Goal: Task Accomplishment & Management: Use online tool/utility

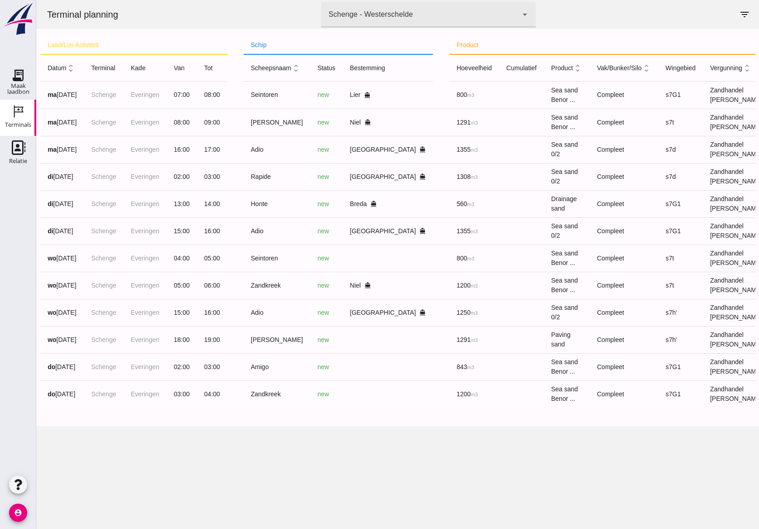
scroll to position [0, 62]
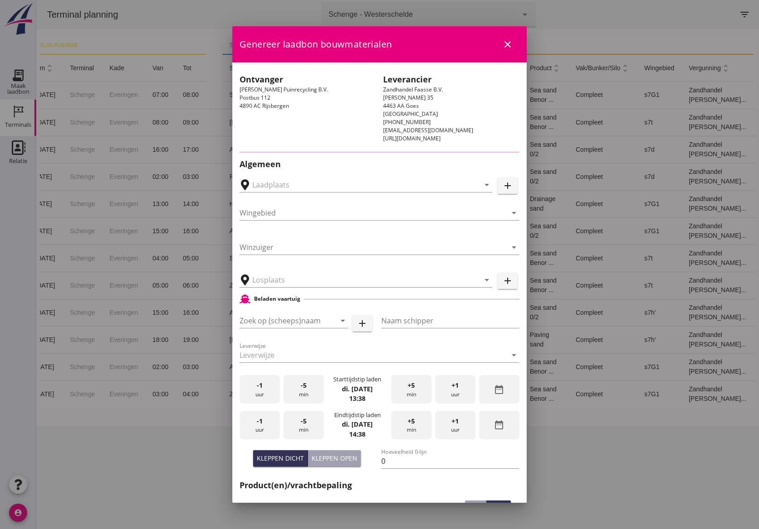
type input "[PERSON_NAME] Puinrecycling B.V., [GEOGRAPHIC_DATA]"
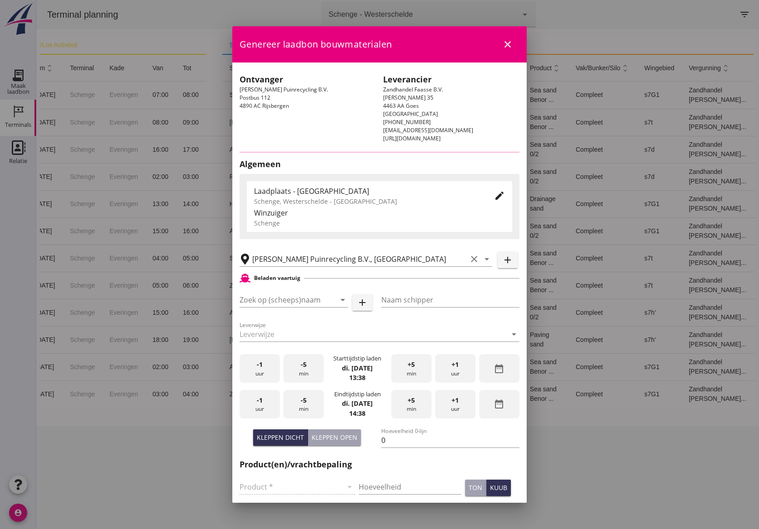
type input "Honte"
type input "[PERSON_NAME]"
type input "560"
type input "Drainagezand (6120)"
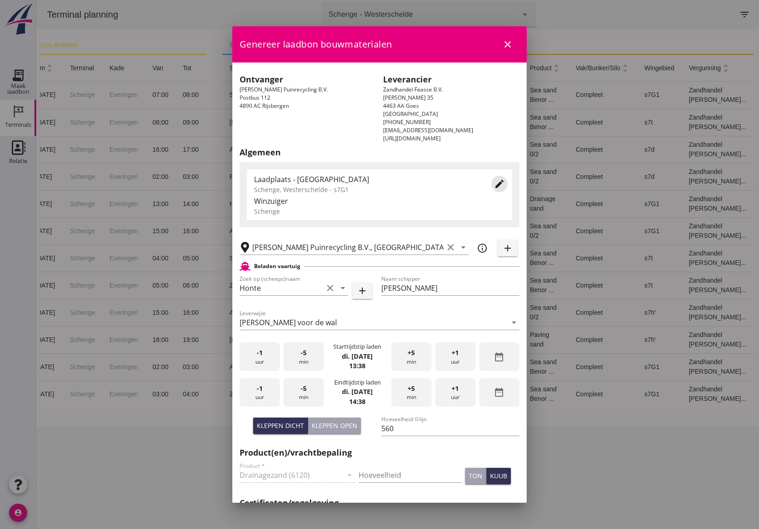
click at [492, 190] on button "edit" at bounding box center [500, 184] width 16 height 16
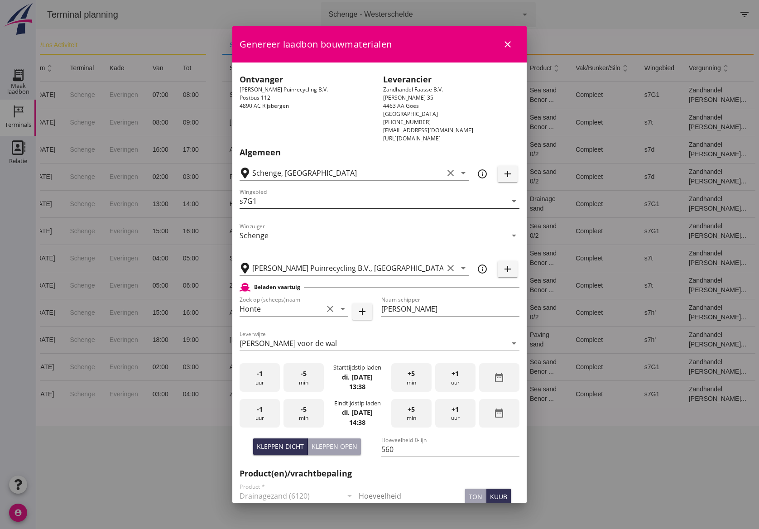
click at [319, 205] on input "s7G1" at bounding box center [373, 201] width 267 height 14
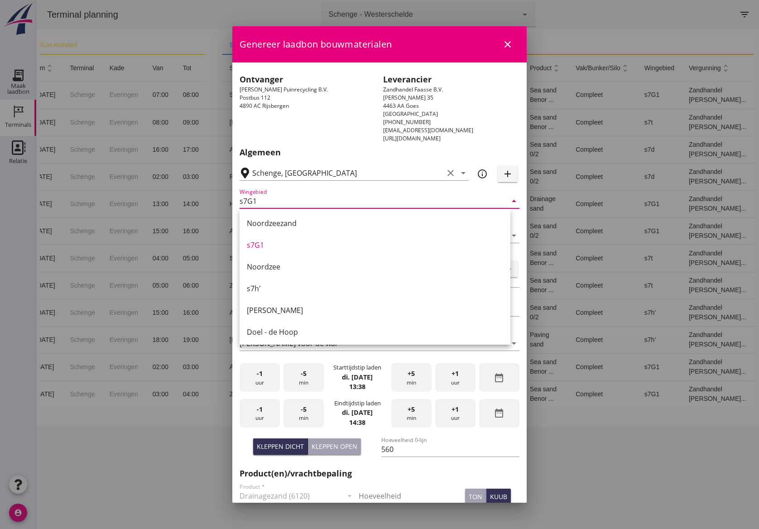
click at [277, 267] on div "Noordzee" at bounding box center [375, 266] width 256 height 11
type input "Noordzee"
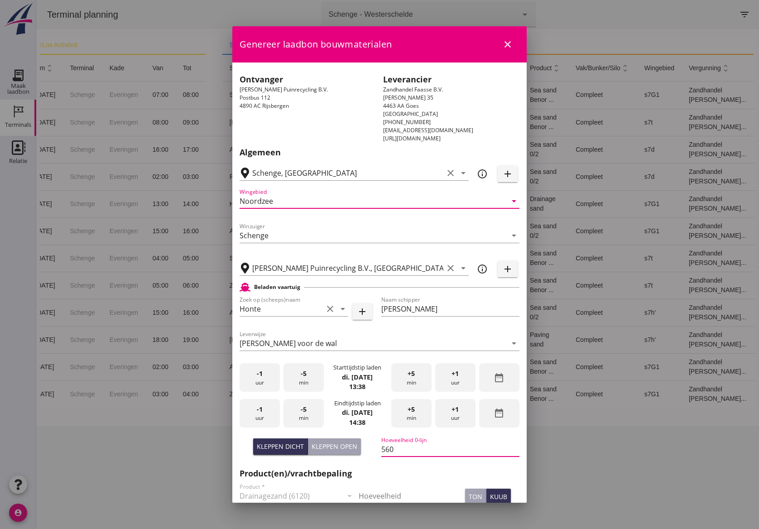
drag, startPoint x: 393, startPoint y: 445, endPoint x: 374, endPoint y: 445, distance: 19.5
click at [374, 445] on div "[PERSON_NAME] dicht [PERSON_NAME] open Hoeveelheid 0-lijn 560" at bounding box center [380, 450] width 284 height 34
paste input "560"
type input "560"
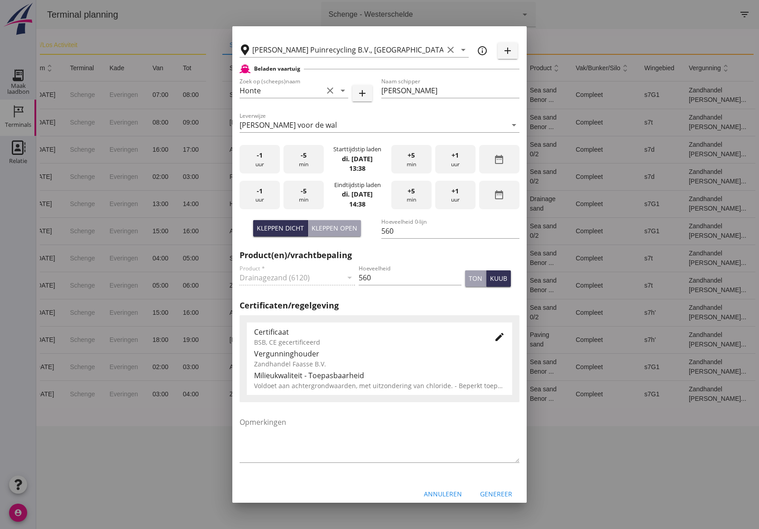
scroll to position [225, 0]
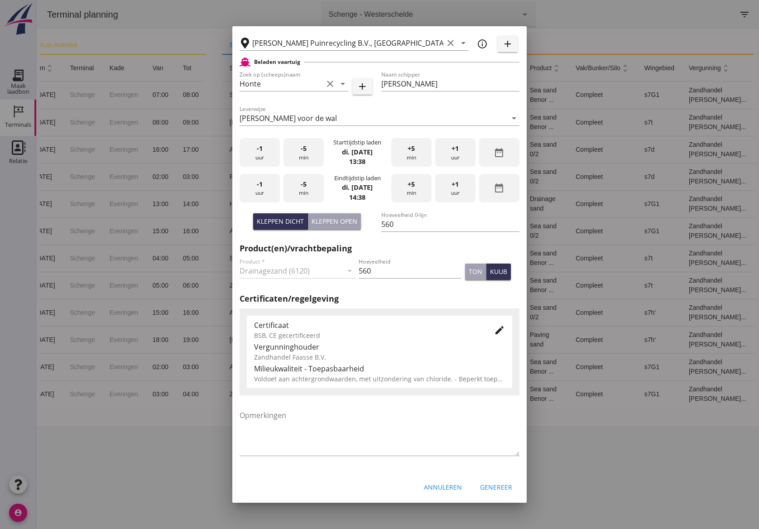
click at [301, 150] on span "-5" at bounding box center [304, 149] width 6 height 10
click at [255, 186] on div "-1 uur" at bounding box center [260, 188] width 40 height 29
click at [415, 188] on div "+5 min" at bounding box center [411, 188] width 40 height 29
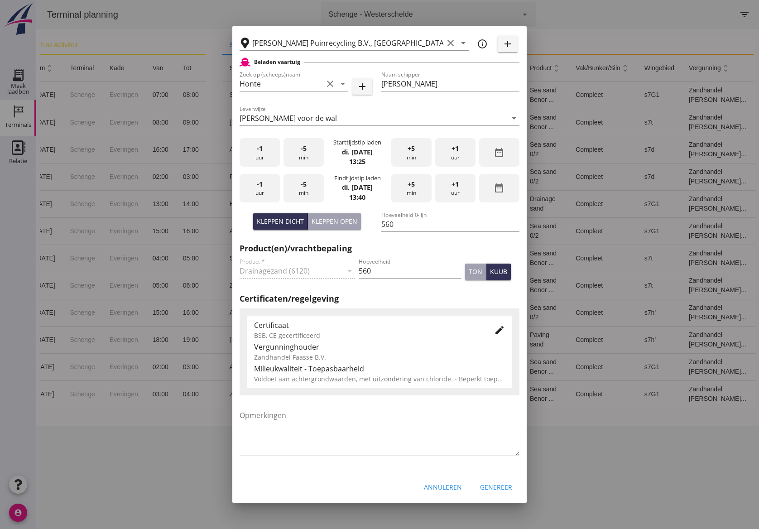
click at [415, 188] on div "+5 min" at bounding box center [411, 188] width 40 height 29
click at [494, 330] on icon "edit" at bounding box center [499, 330] width 11 height 11
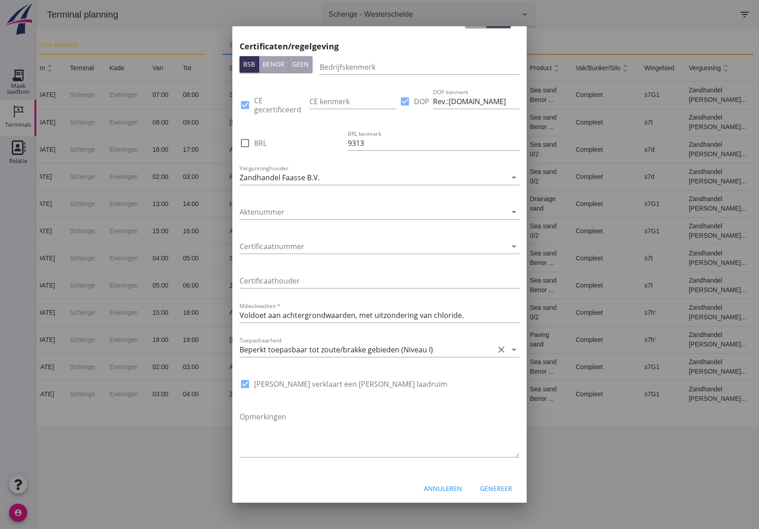
scroll to position [481, 0]
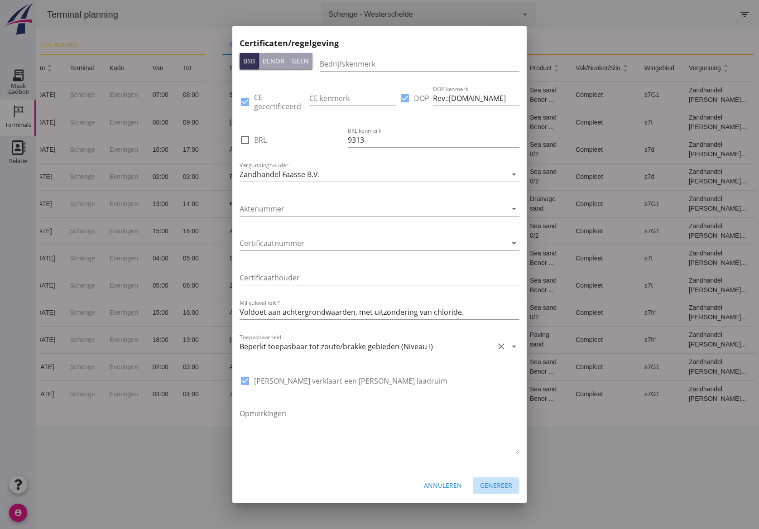
click at [487, 488] on div "Genereer" at bounding box center [496, 486] width 32 height 10
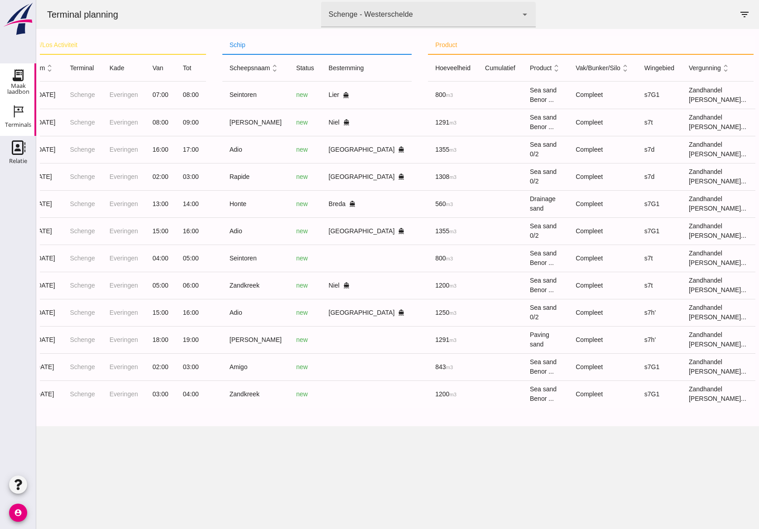
click at [19, 82] on div "Maak laadbon" at bounding box center [18, 88] width 36 height 13
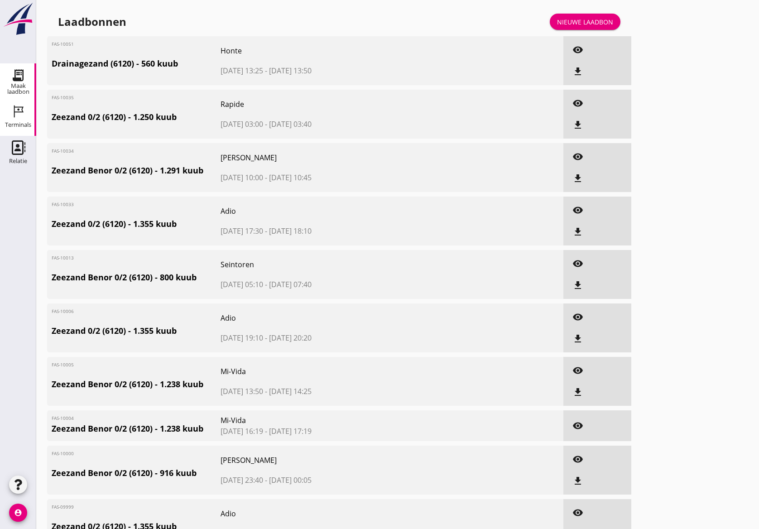
click at [20, 108] on icon "Terminals" at bounding box center [18, 111] width 14 height 14
